Goal: Task Accomplishment & Management: Manage account settings

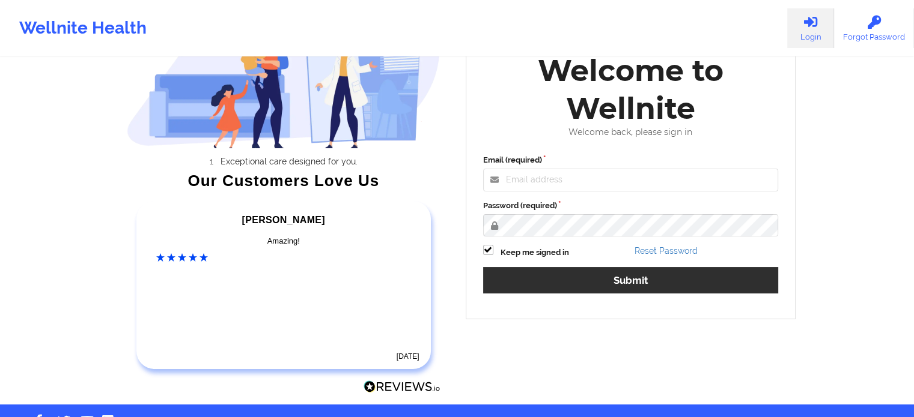
scroll to position [134, 0]
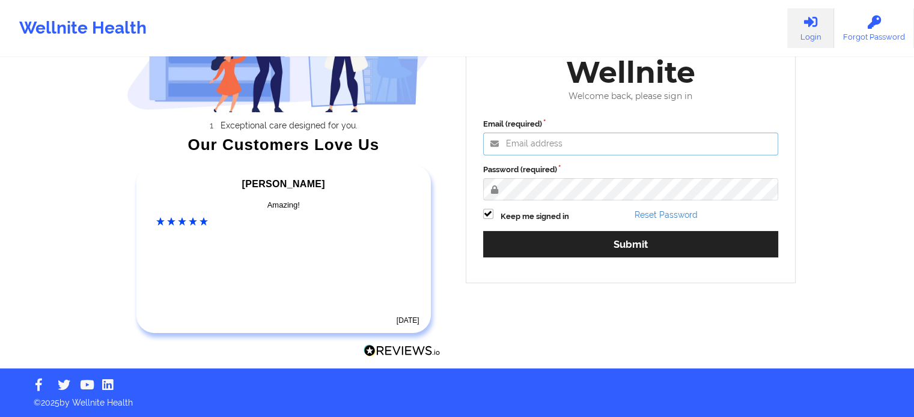
click at [512, 143] on input "Email (required)" at bounding box center [630, 144] width 295 height 23
type input "[EMAIL_ADDRESS][DOMAIN_NAME]"
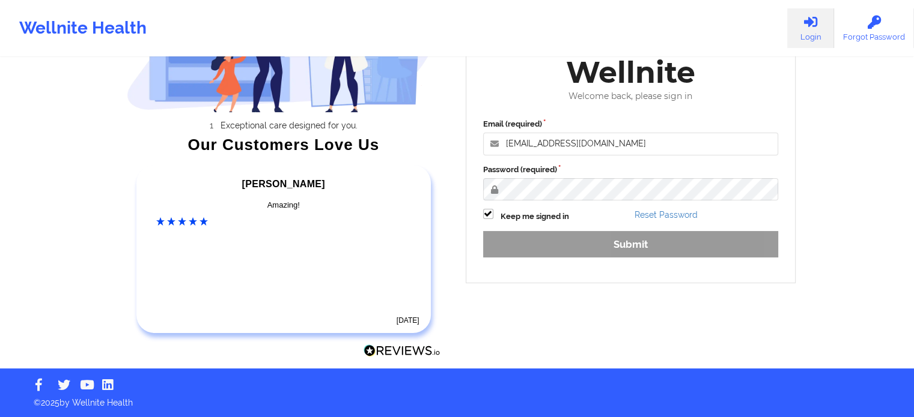
click at [581, 242] on div "Email (required) [EMAIL_ADDRESS][DOMAIN_NAME] Password (required) Keep me signe…" at bounding box center [630, 192] width 312 height 165
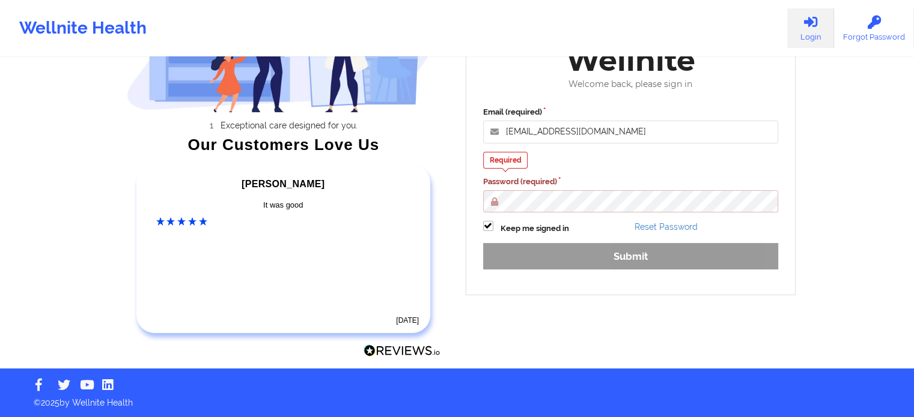
click at [620, 241] on div "Email (required) [EMAIL_ADDRESS][DOMAIN_NAME] Required Password (required) Keep…" at bounding box center [630, 192] width 312 height 189
click at [533, 134] on input "[EMAIL_ADDRESS][DOMAIN_NAME]" at bounding box center [630, 132] width 295 height 23
click at [818, 29] on link "Login" at bounding box center [810, 28] width 47 height 40
click at [805, 19] on icon at bounding box center [810, 22] width 16 height 13
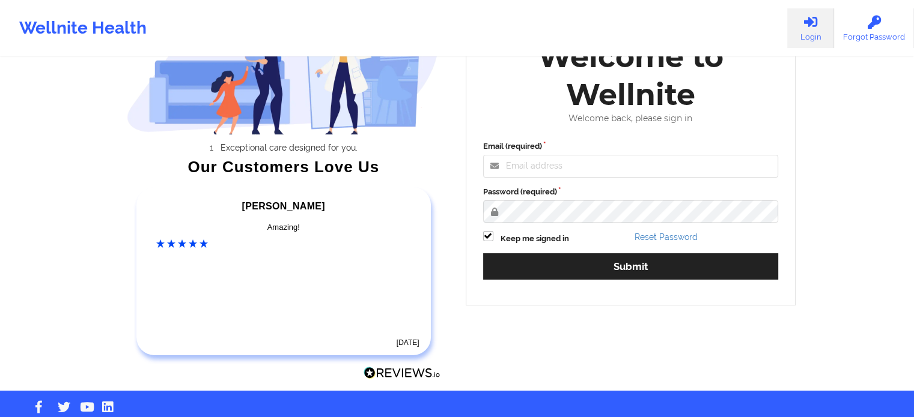
scroll to position [134, 0]
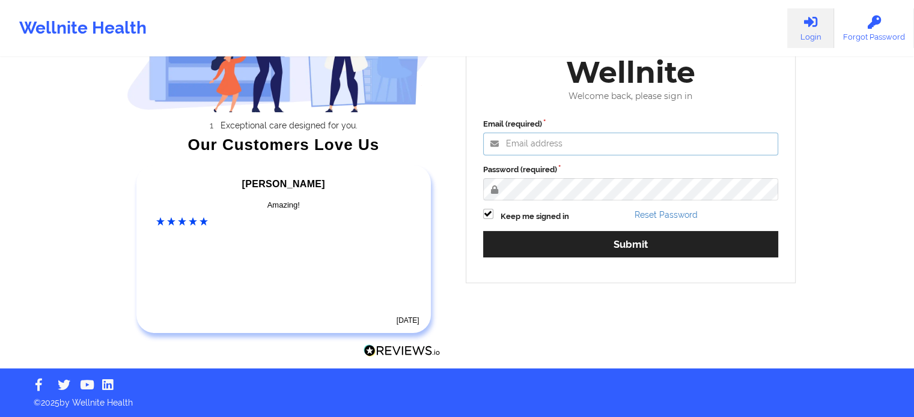
click at [530, 135] on input "Email (required)" at bounding box center [630, 144] width 295 height 23
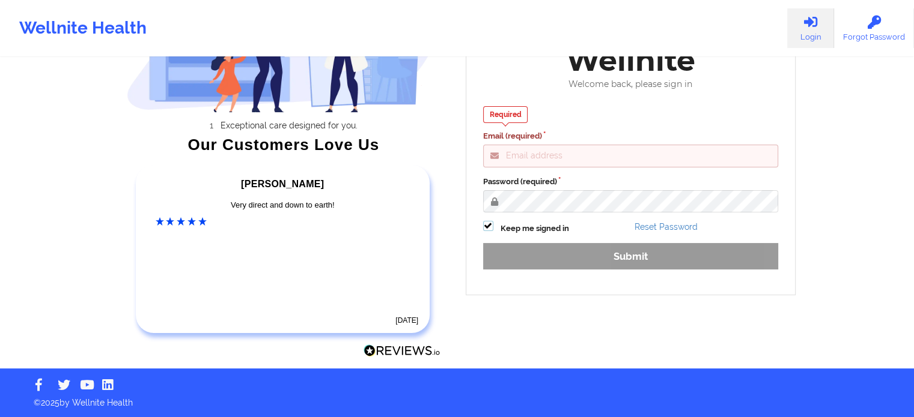
click at [483, 224] on div "Required Email (required) Password (required) Keep me signed in Reset Password …" at bounding box center [630, 192] width 312 height 189
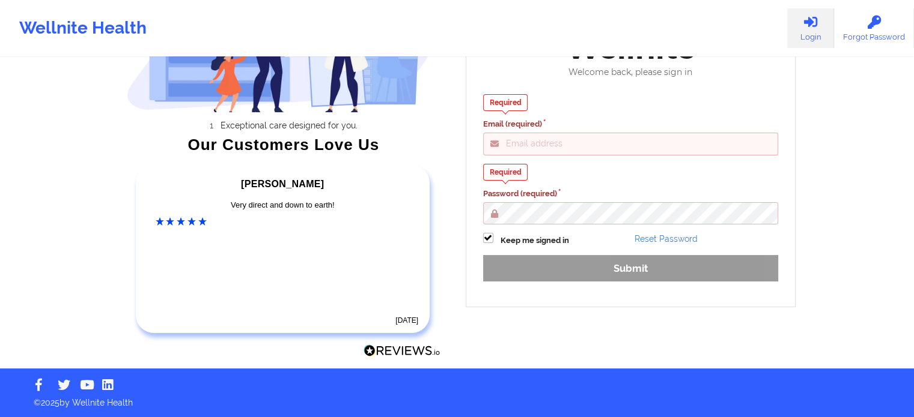
click at [817, 22] on icon at bounding box center [810, 22] width 16 height 13
